Goal: Information Seeking & Learning: Find specific page/section

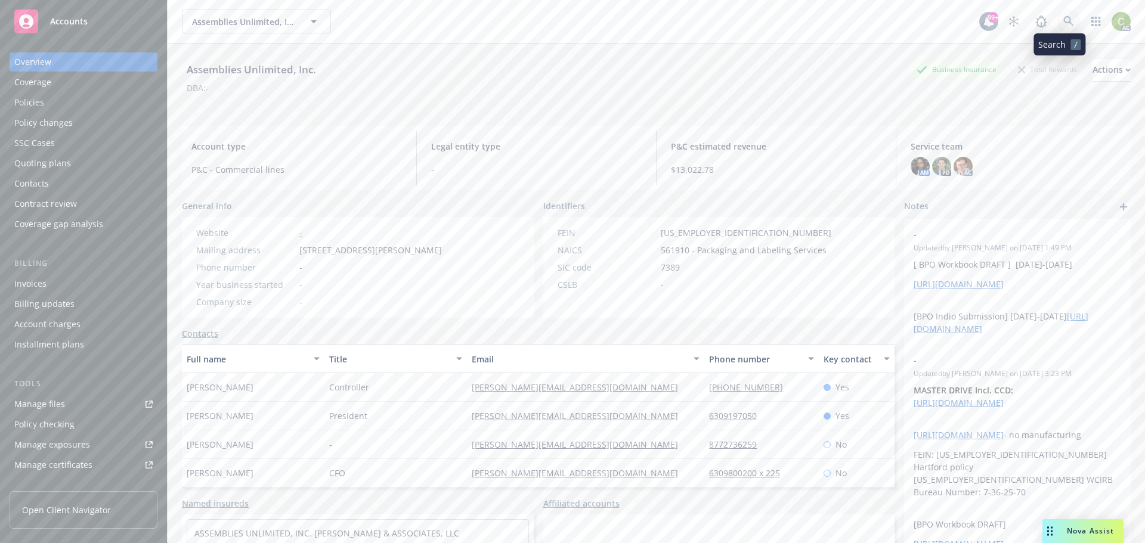
click at [1059, 13] on link at bounding box center [1069, 22] width 24 height 24
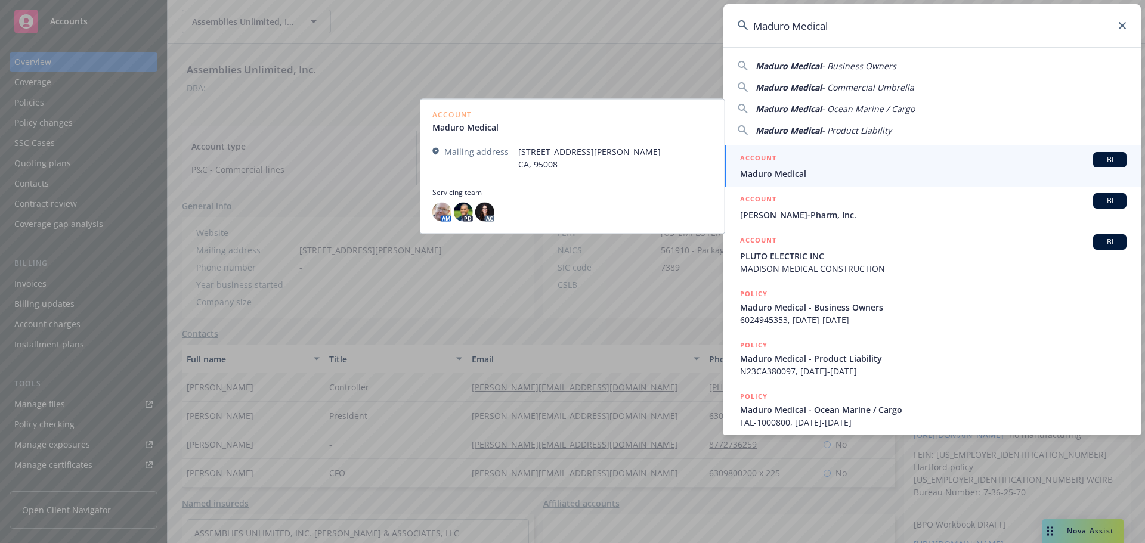
type input "Maduro Medical"
click at [860, 167] on div "ACCOUNT BI" at bounding box center [933, 160] width 387 height 16
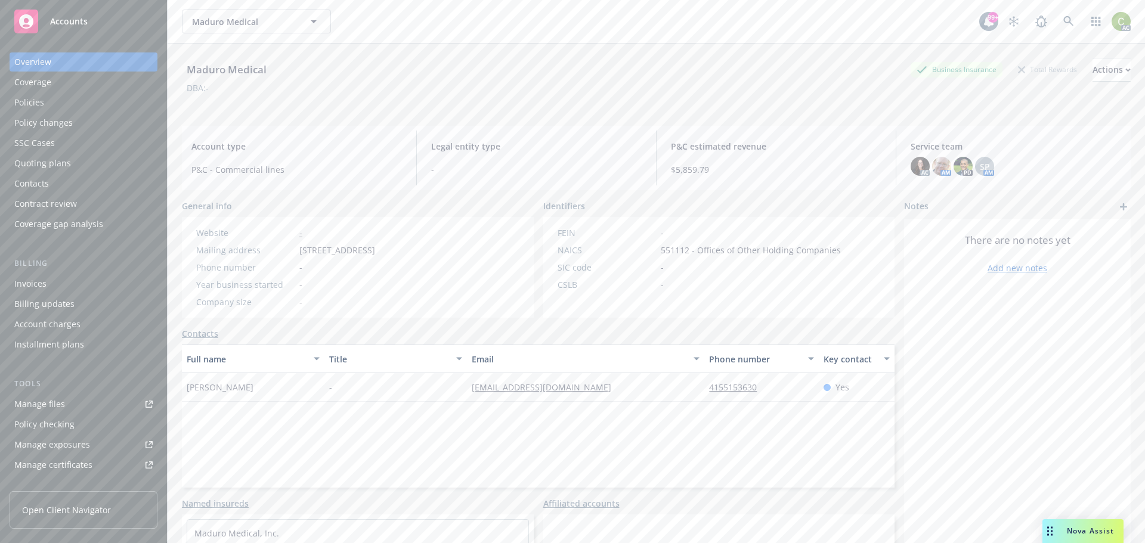
click at [18, 106] on div "Policies" at bounding box center [29, 102] width 30 height 19
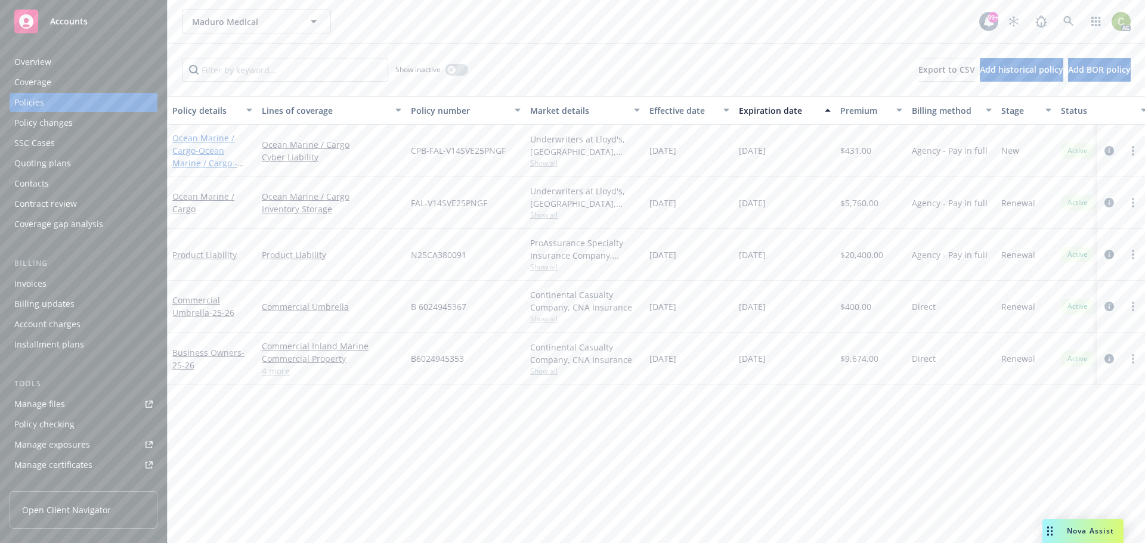
click at [211, 143] on link "Ocean Marine / Cargo - Ocean Marine / Cargo - Cyber Buyback" at bounding box center [204, 156] width 65 height 49
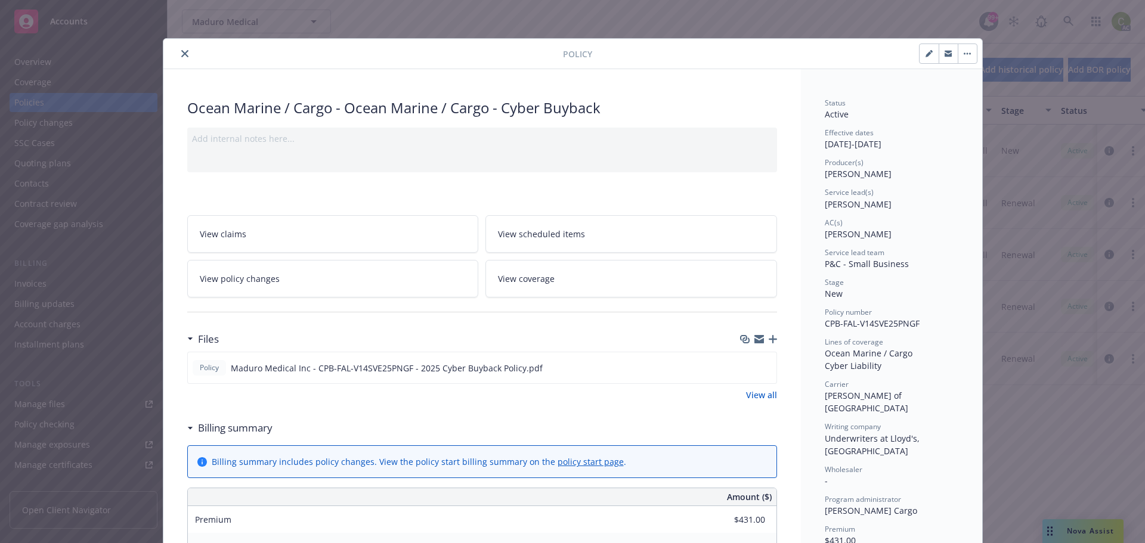
drag, startPoint x: 762, startPoint y: 367, endPoint x: 723, endPoint y: 63, distance: 306.8
click at [763, 367] on icon "preview file" at bounding box center [765, 367] width 11 height 8
click at [181, 52] on icon "close" at bounding box center [184, 53] width 7 height 7
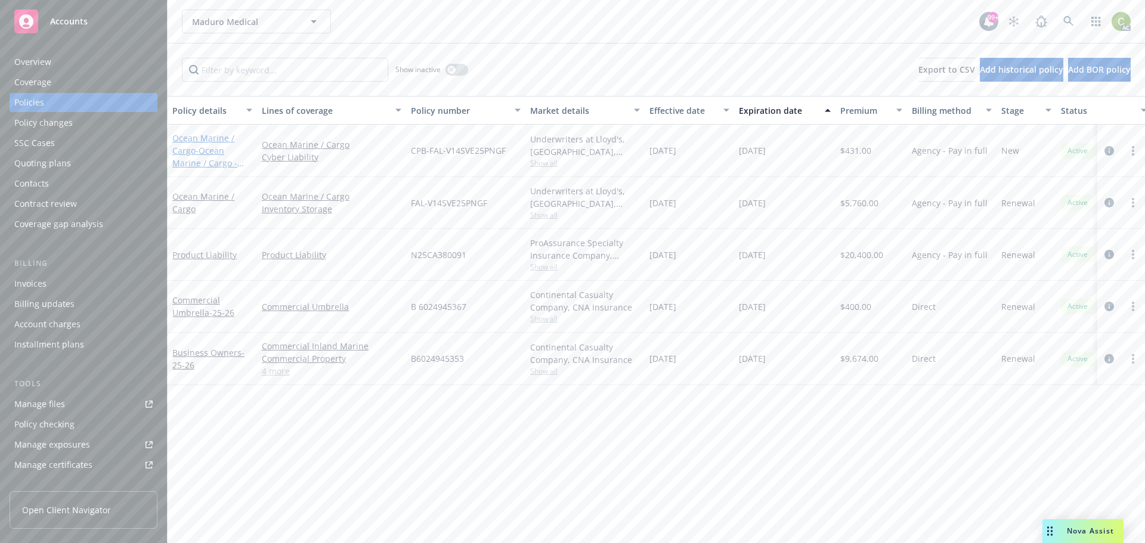
click at [192, 143] on link "Ocean Marine / Cargo - Ocean Marine / Cargo - Cyber Buyback" at bounding box center [204, 156] width 65 height 49
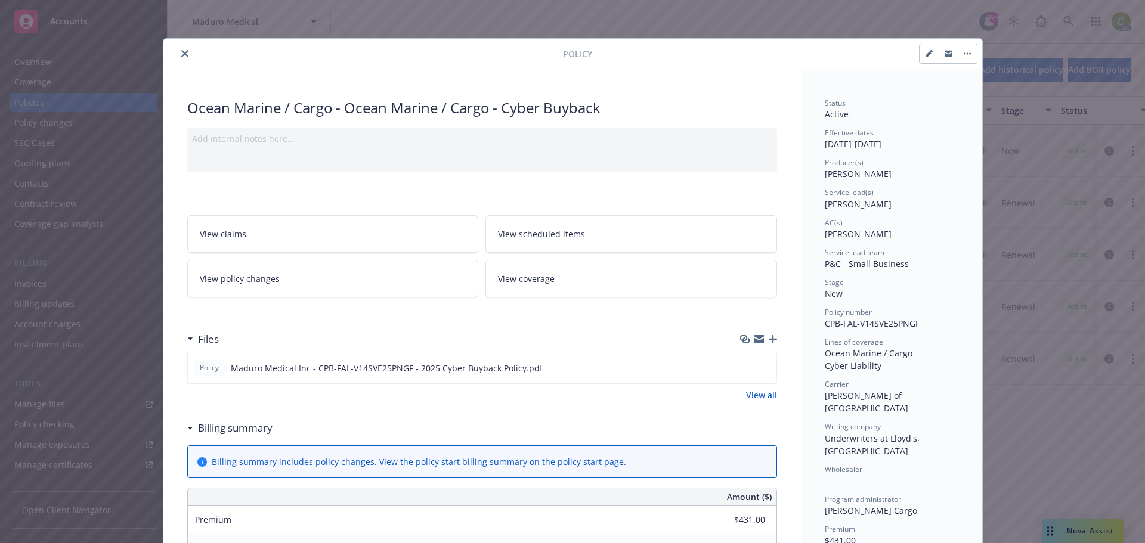
scroll to position [36, 0]
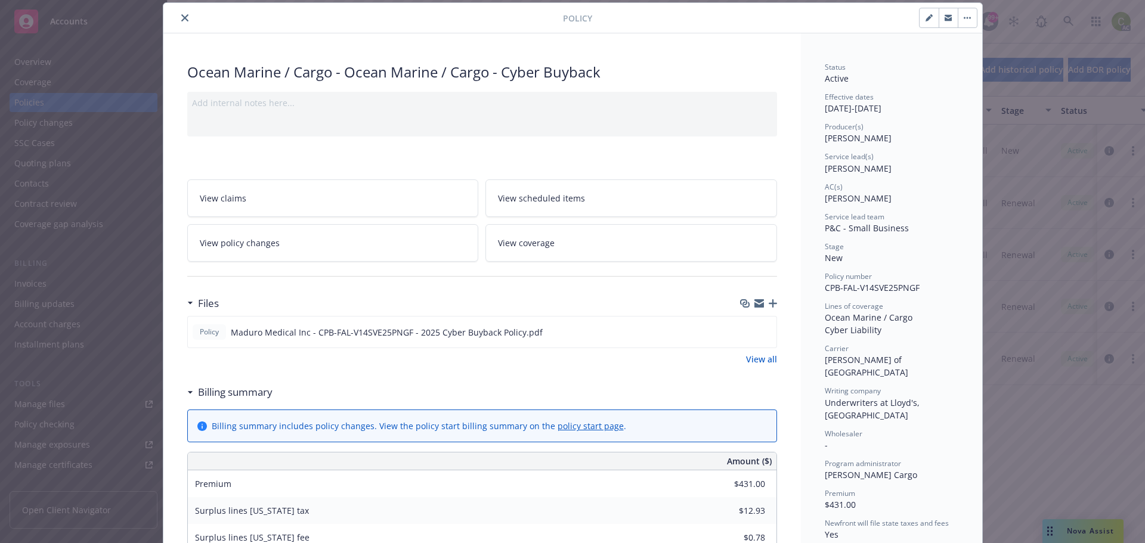
click at [178, 11] on button "close" at bounding box center [185, 18] width 14 height 14
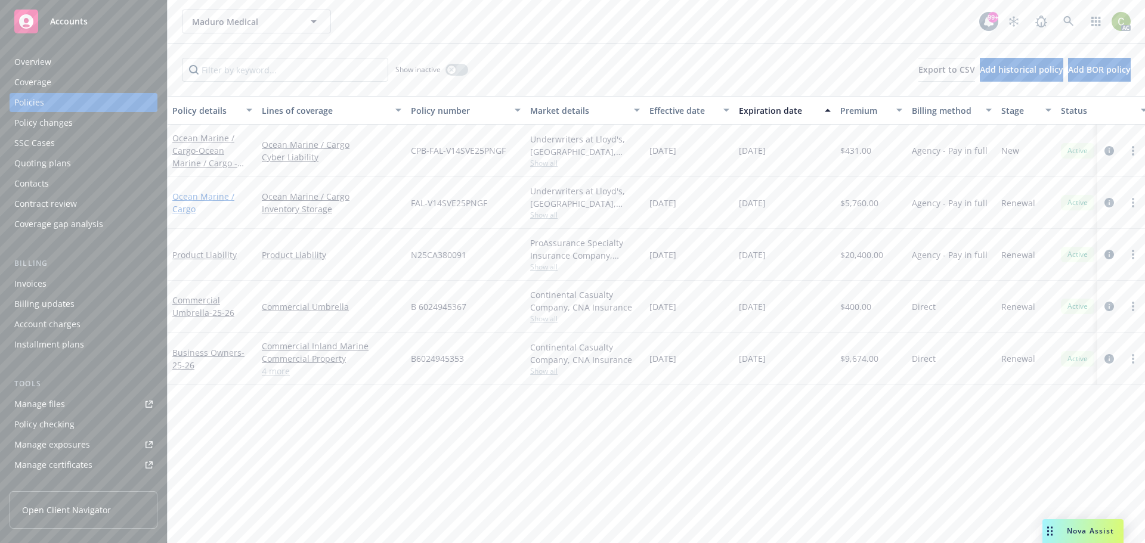
click at [188, 193] on link "Ocean Marine / Cargo" at bounding box center [203, 203] width 62 height 24
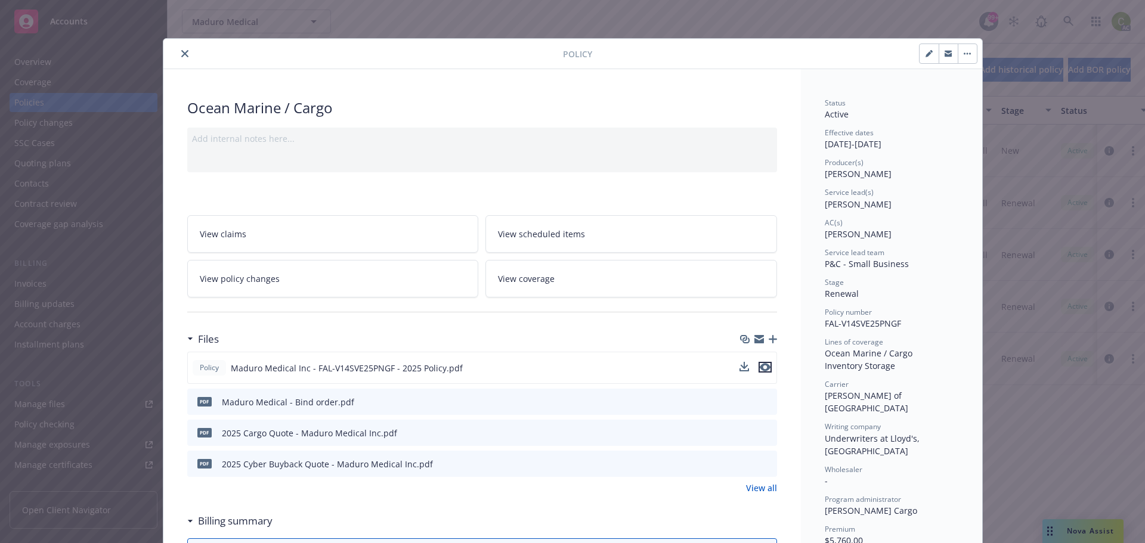
click at [763, 367] on icon "preview file" at bounding box center [765, 367] width 11 height 8
drag, startPoint x: 176, startPoint y: 52, endPoint x: 220, endPoint y: 67, distance: 46.0
click at [178, 51] on button "close" at bounding box center [185, 54] width 14 height 14
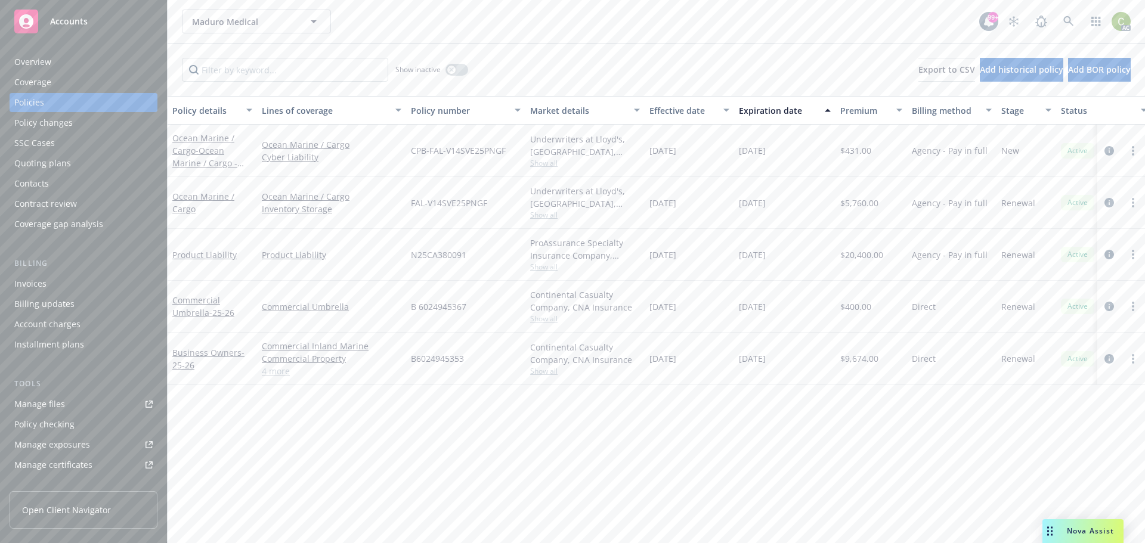
click at [1080, 529] on span "Nova Assist" at bounding box center [1090, 531] width 47 height 10
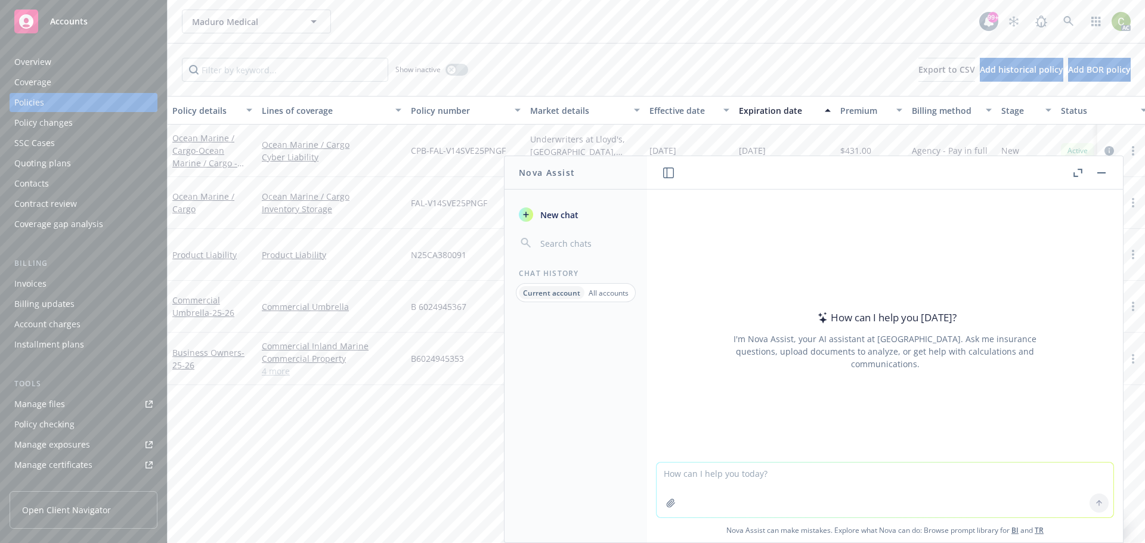
click at [758, 480] on textarea at bounding box center [885, 490] width 457 height 55
type textarea "what incoterms apply if none are chose in the U.S."
click at [1098, 504] on icon at bounding box center [1099, 503] width 8 height 8
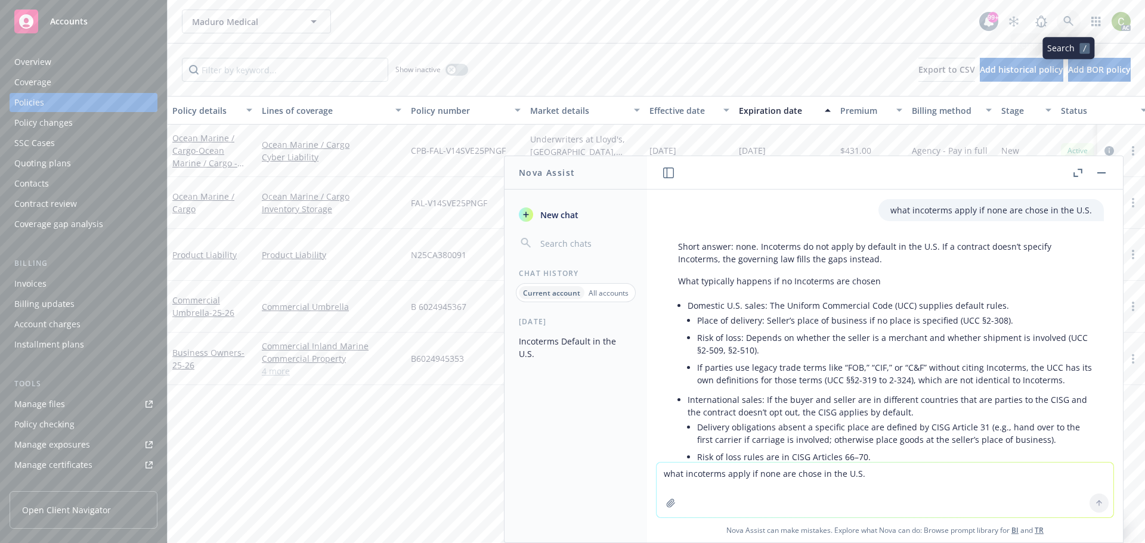
click at [1072, 23] on icon at bounding box center [1069, 21] width 11 height 11
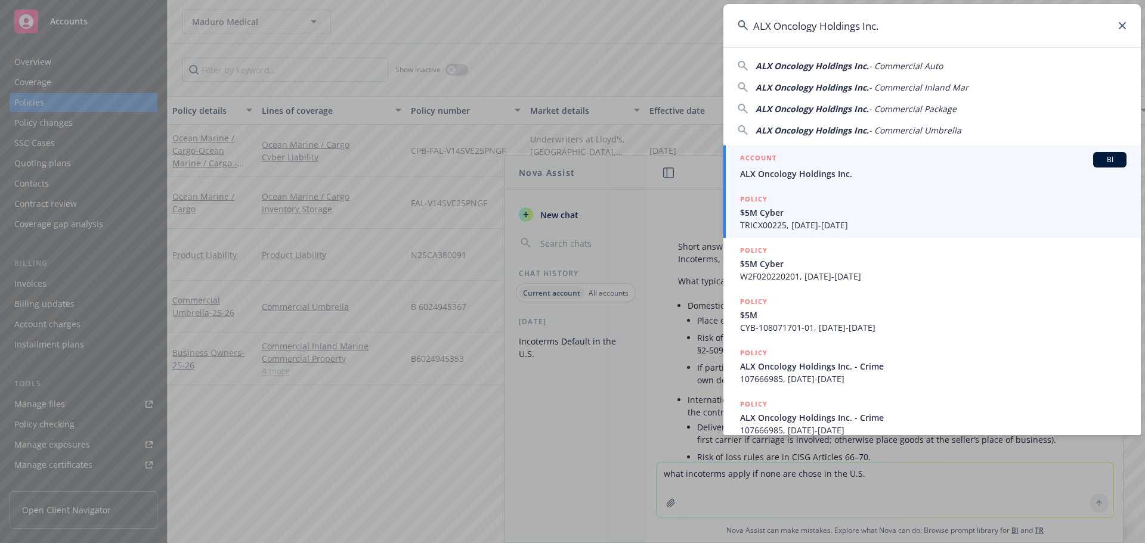
type input "ALX Oncology Holdings Inc."
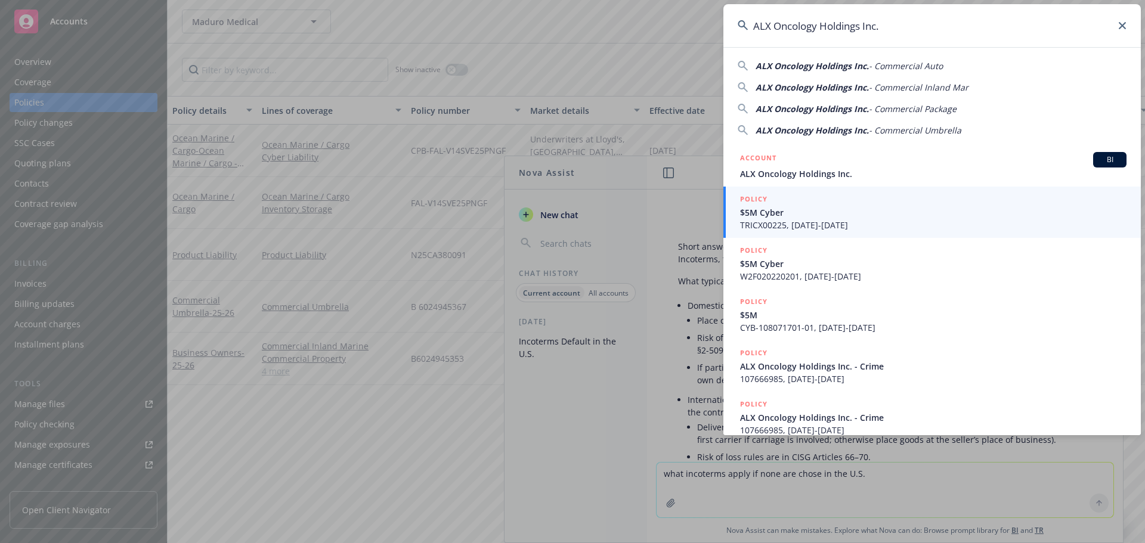
click at [881, 163] on div "ACCOUNT BI" at bounding box center [933, 160] width 387 height 16
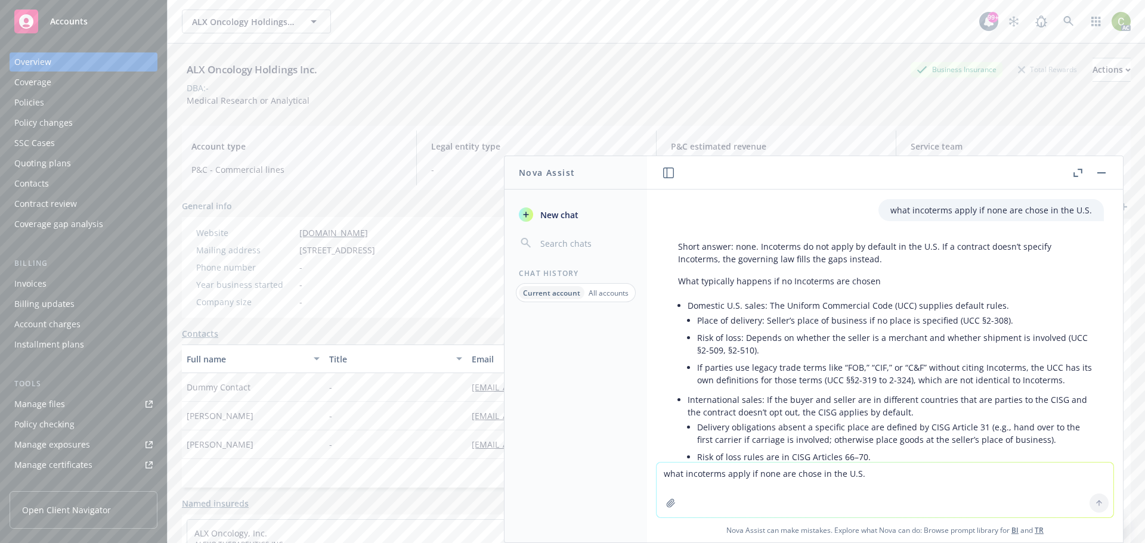
click at [1108, 178] on button at bounding box center [1102, 173] width 14 height 14
click at [56, 100] on div "Policies" at bounding box center [83, 102] width 138 height 19
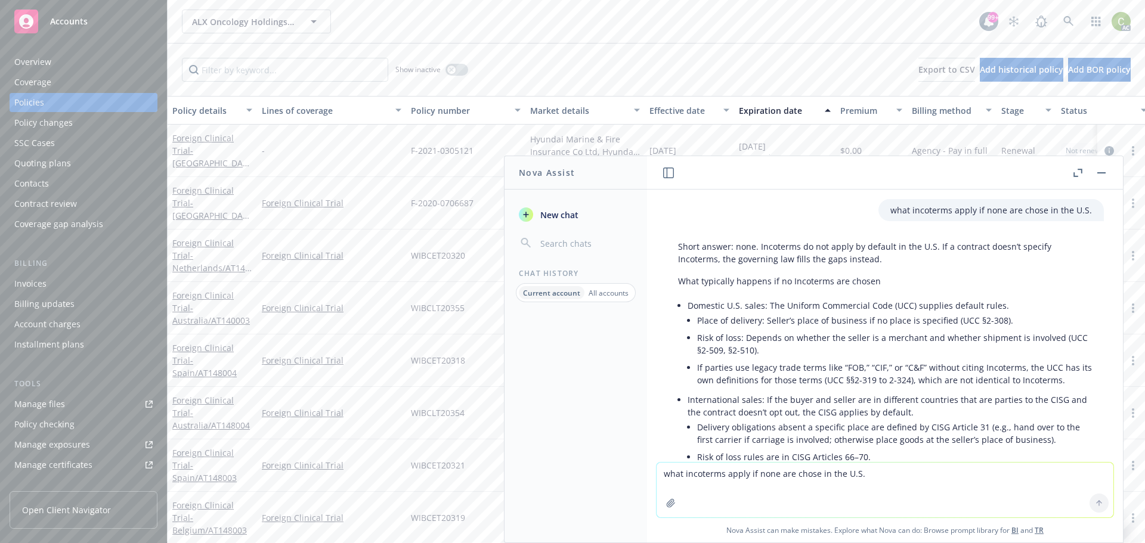
click at [1097, 175] on button "button" at bounding box center [1102, 173] width 14 height 14
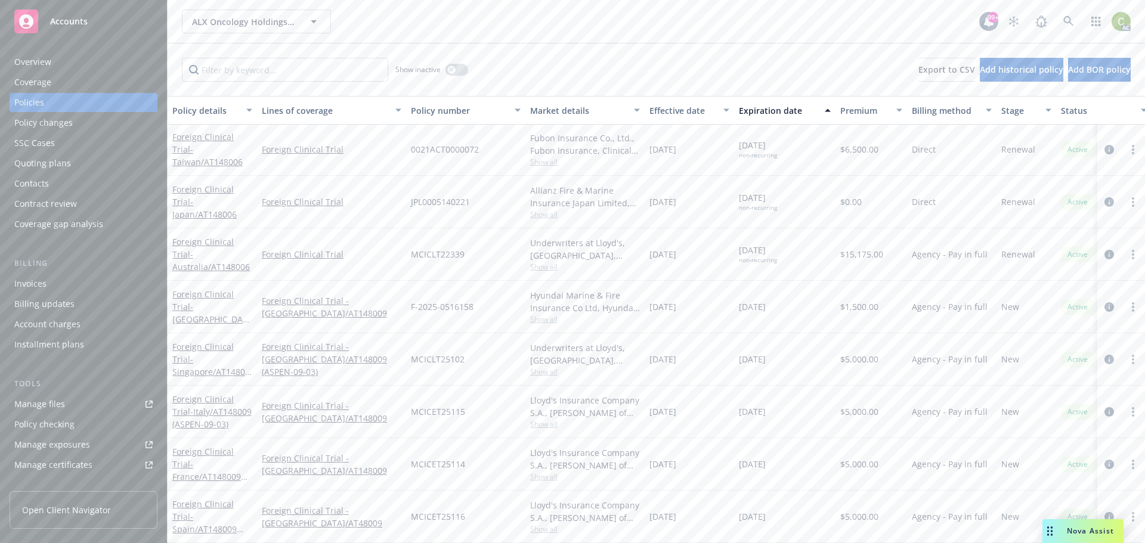
scroll to position [1636, 0]
click at [268, 70] on input "Filter by keyword..." at bounding box center [285, 70] width 206 height 24
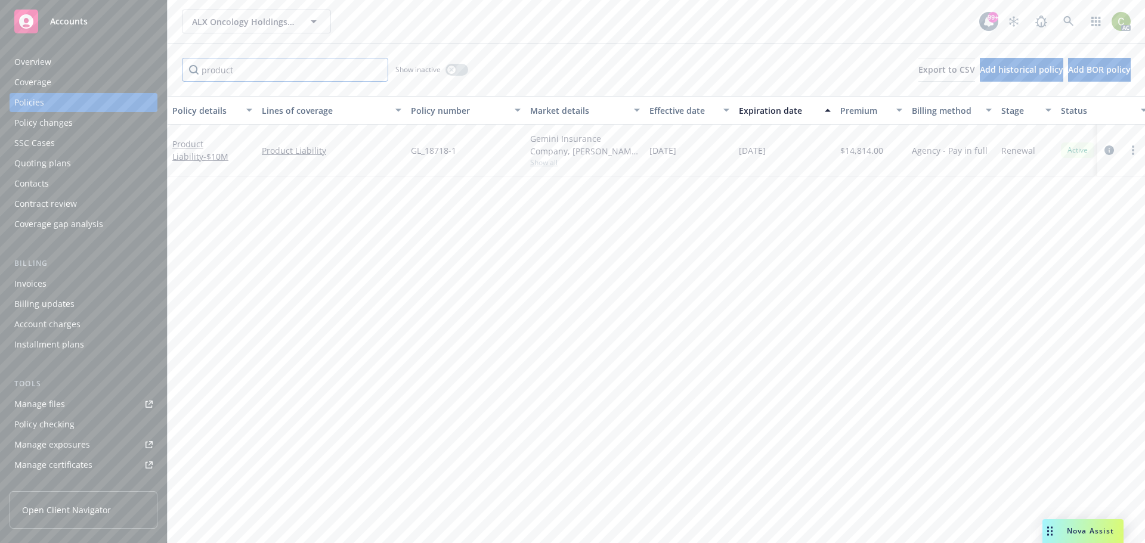
scroll to position [0, 0]
type input "product"
click at [184, 146] on link "Product Liability - $10M" at bounding box center [200, 150] width 56 height 24
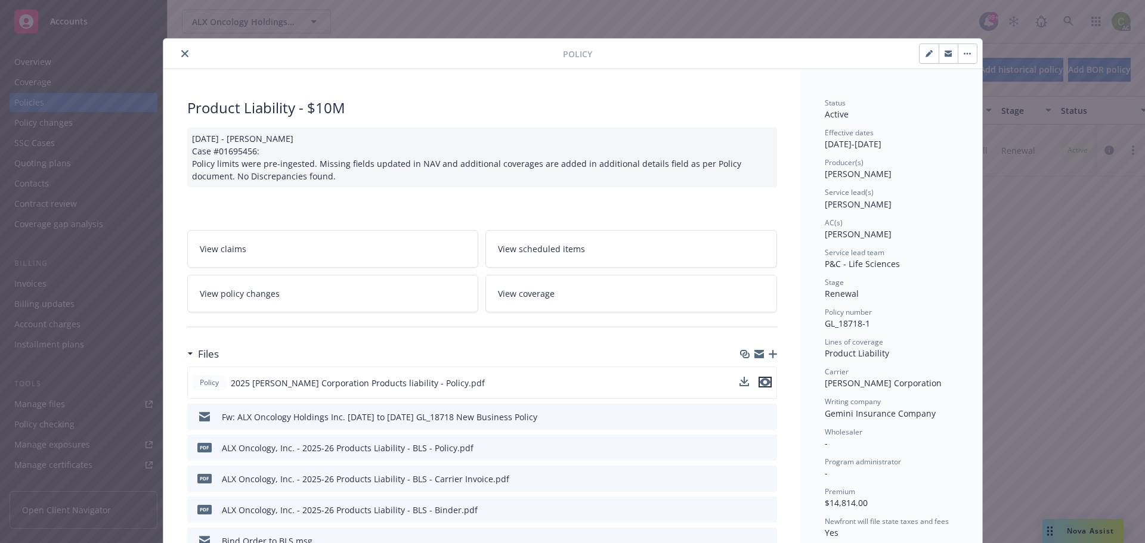
click at [760, 380] on icon "preview file" at bounding box center [765, 382] width 11 height 8
click at [186, 57] on button "close" at bounding box center [185, 54] width 14 height 14
